Goal: Task Accomplishment & Management: Use online tool/utility

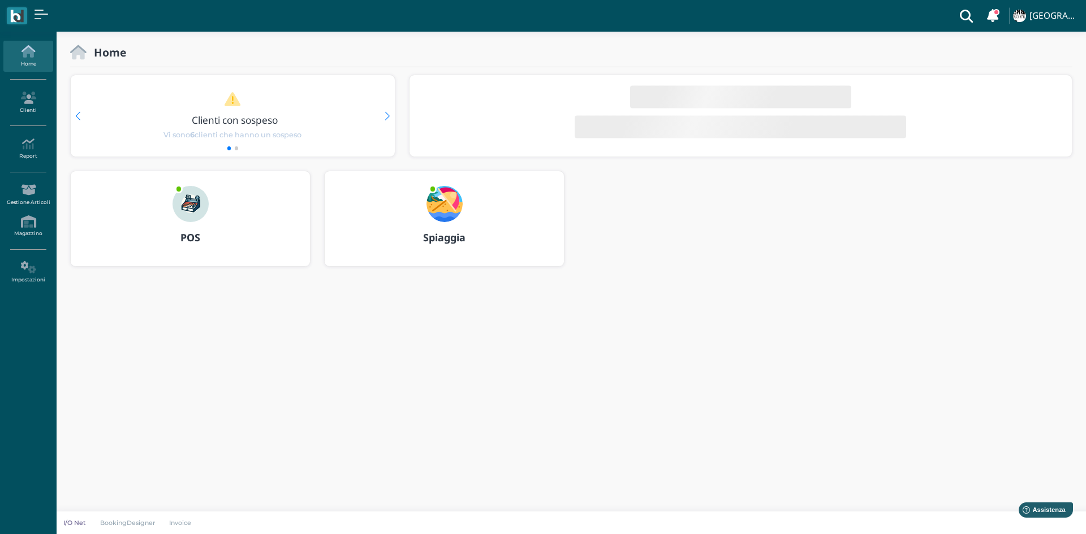
click at [462, 202] on img at bounding box center [444, 204] width 36 height 36
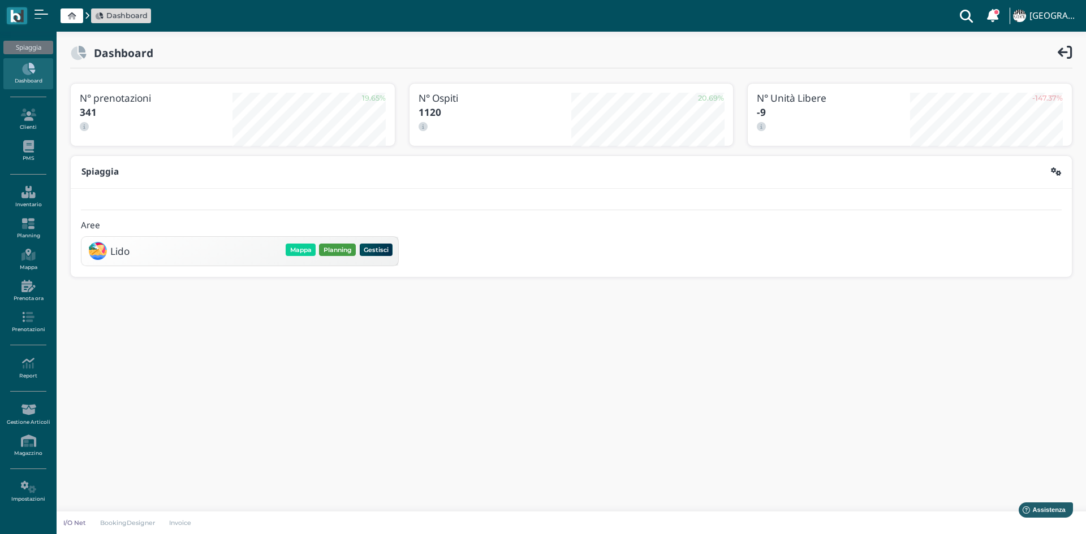
click at [337, 251] on button "Planning" at bounding box center [337, 250] width 37 height 12
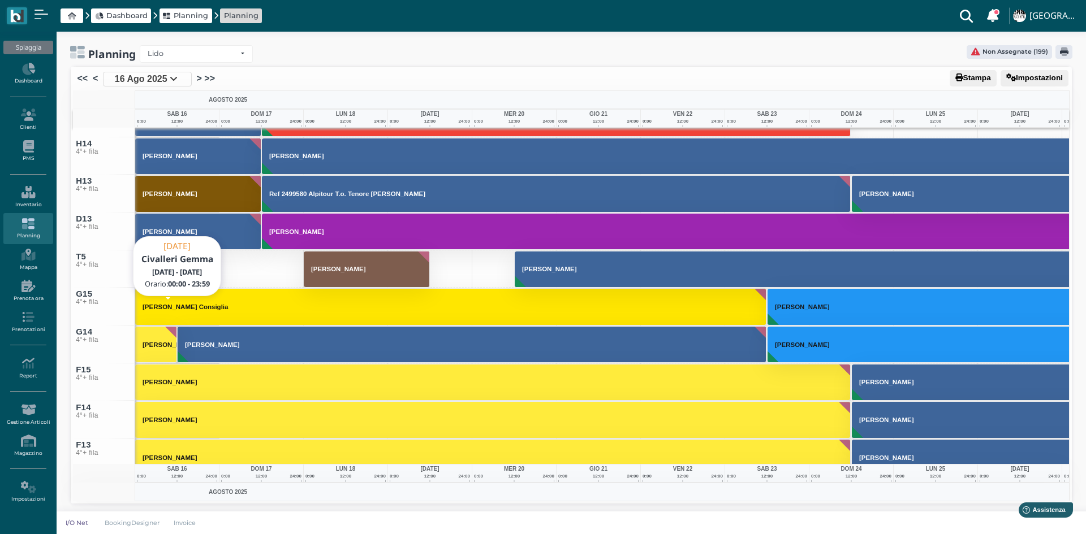
scroll to position [6165, 0]
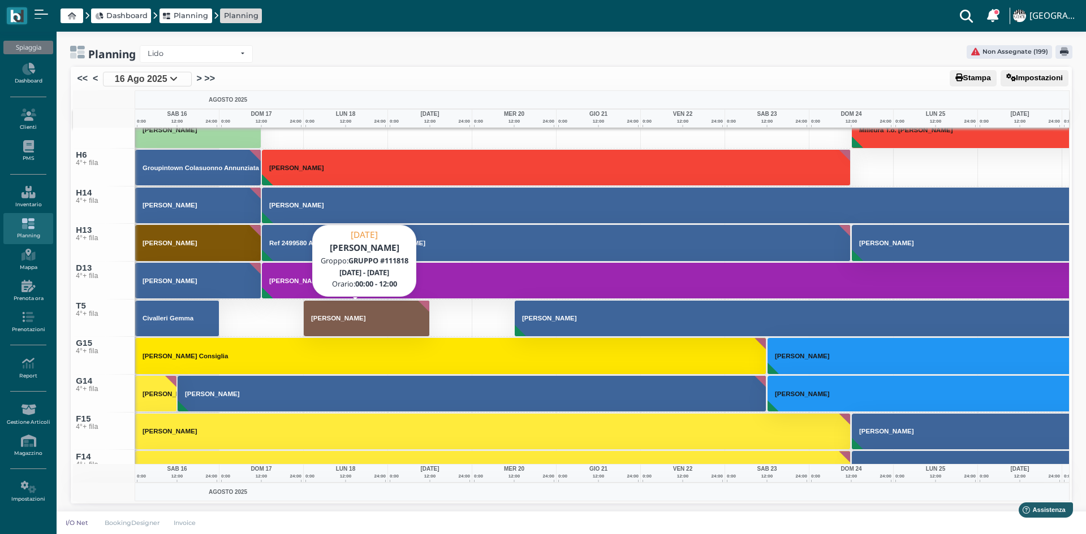
click at [337, 324] on button "Quarchioni Mauro" at bounding box center [367, 318] width 126 height 37
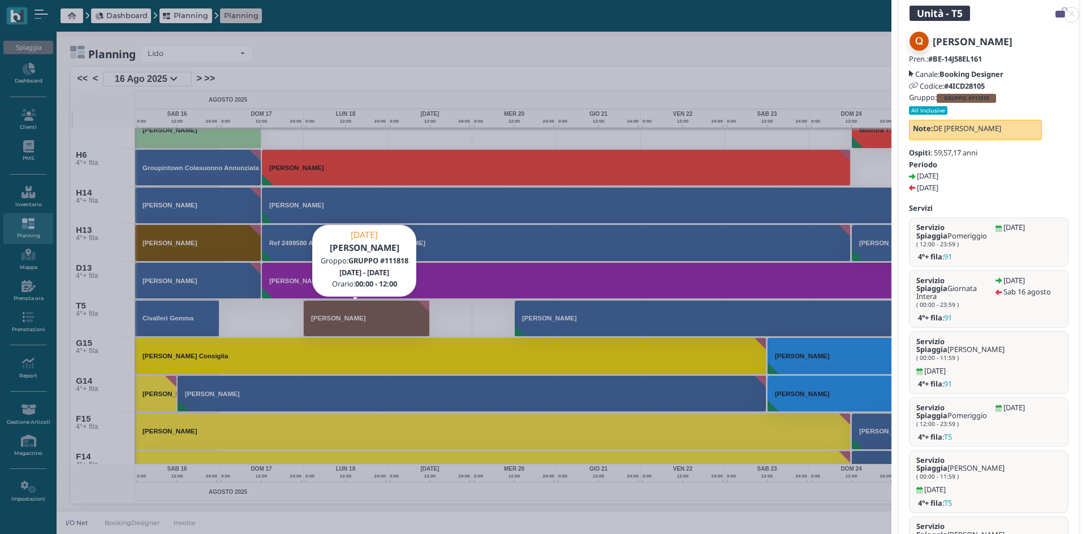
scroll to position [94, 0]
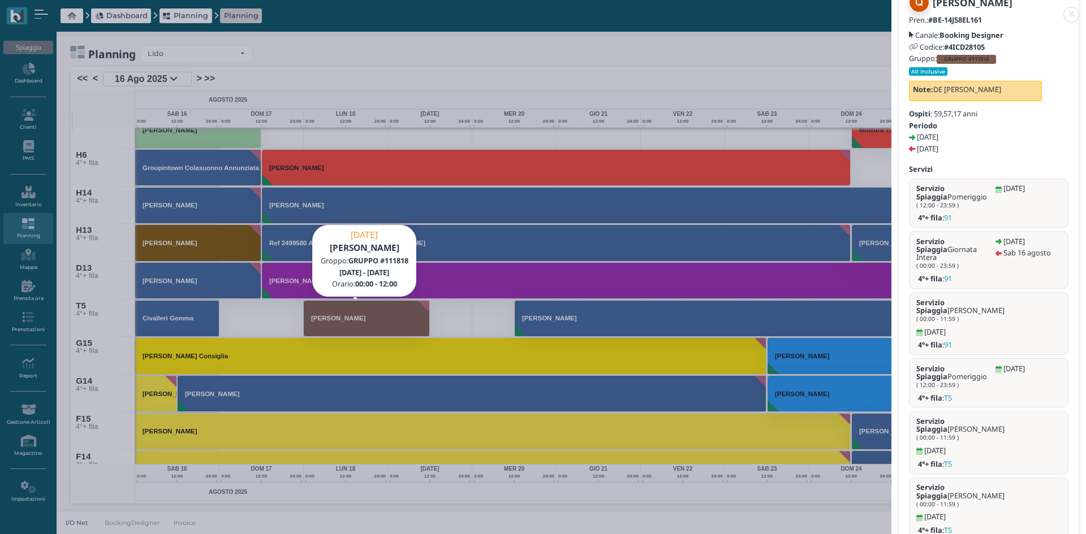
click at [891, 8] on link at bounding box center [891, 8] width 0 height 0
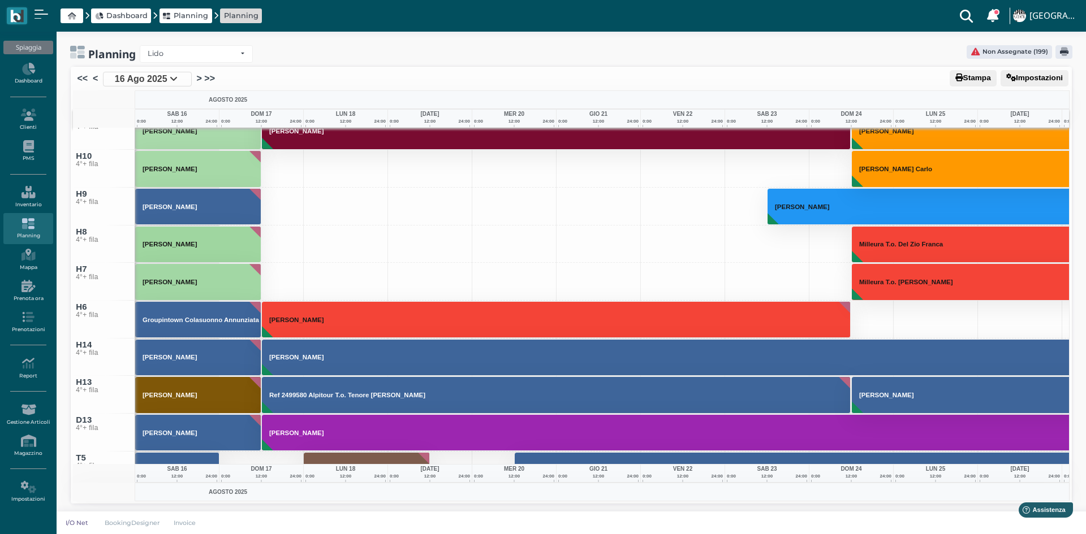
scroll to position [5995, 0]
